Goal: Entertainment & Leisure: Consume media (video, audio)

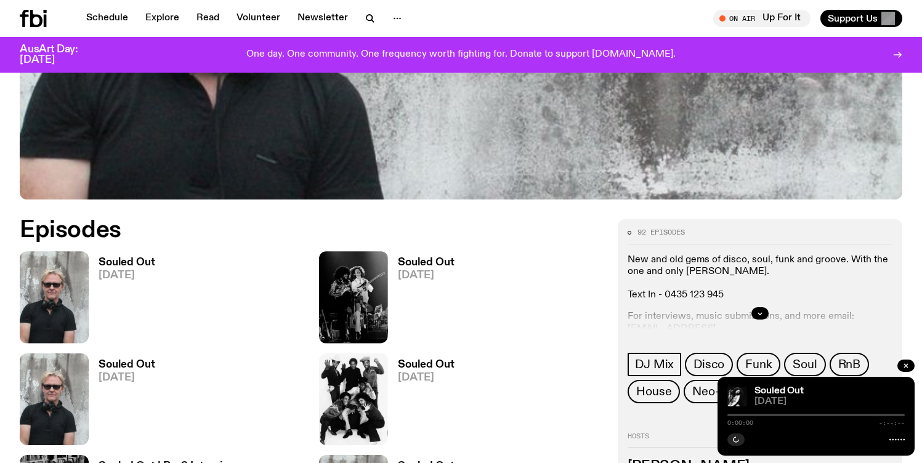
scroll to position [482, 0]
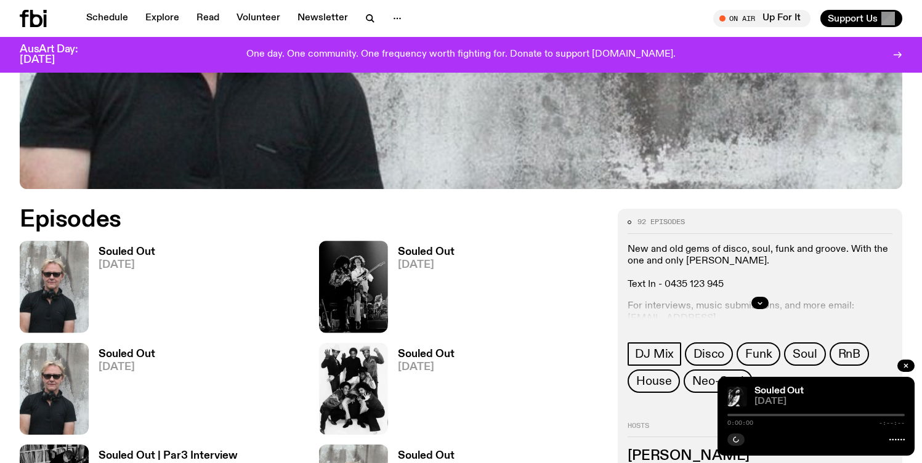
click at [41, 264] on img at bounding box center [54, 287] width 69 height 92
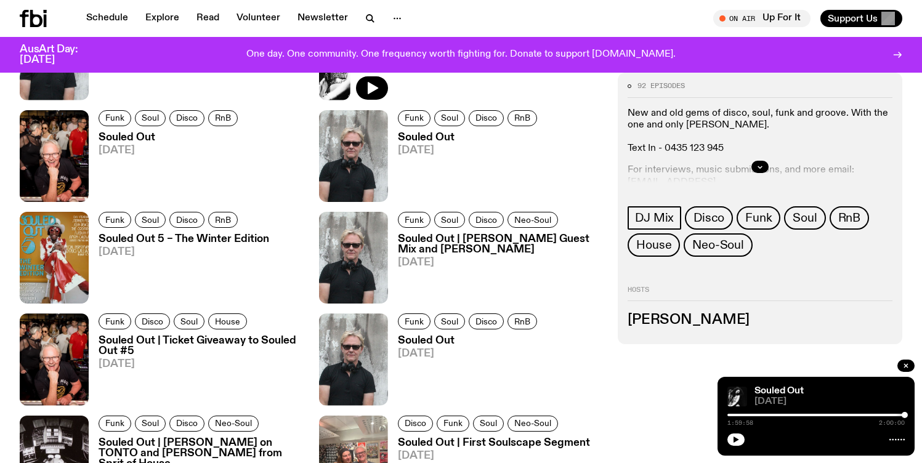
scroll to position [1081, 0]
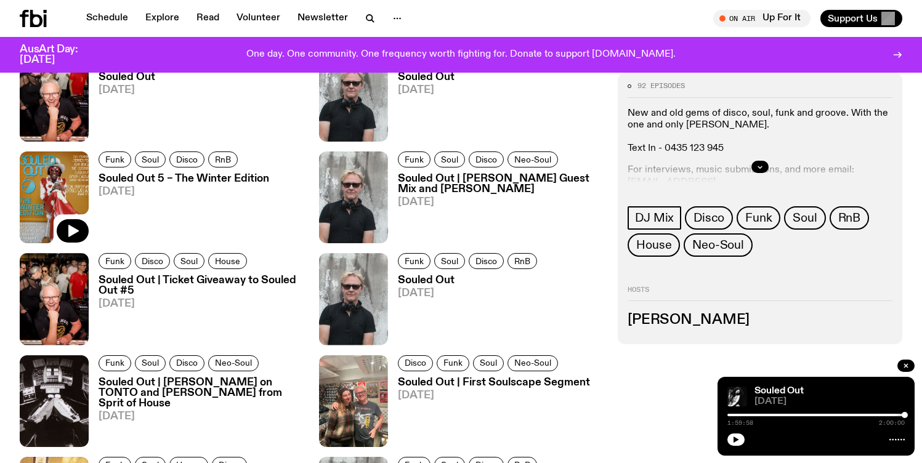
click at [49, 196] on img at bounding box center [54, 198] width 69 height 92
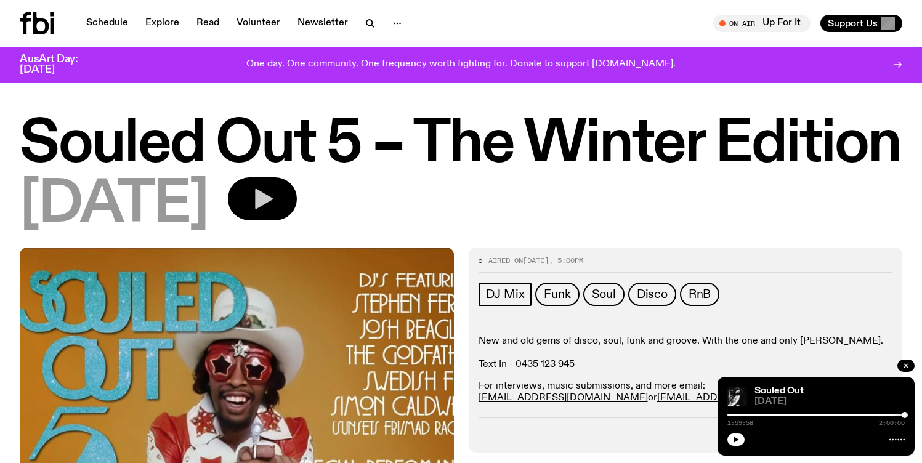
click at [275, 205] on icon "button" at bounding box center [262, 199] width 25 height 25
